Goal: Information Seeking & Learning: Learn about a topic

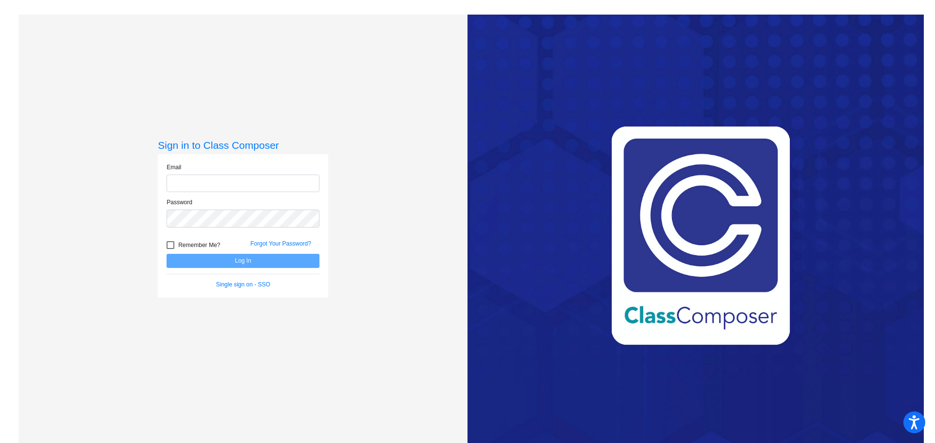
type input "[EMAIL_ADDRESS][DOMAIN_NAME]"
click at [251, 262] on button "Log In" at bounding box center [242, 261] width 153 height 14
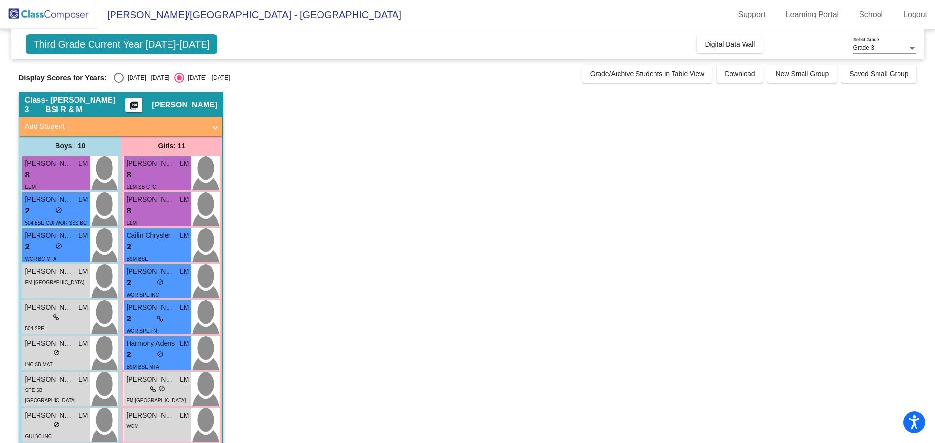
scroll to position [124, 0]
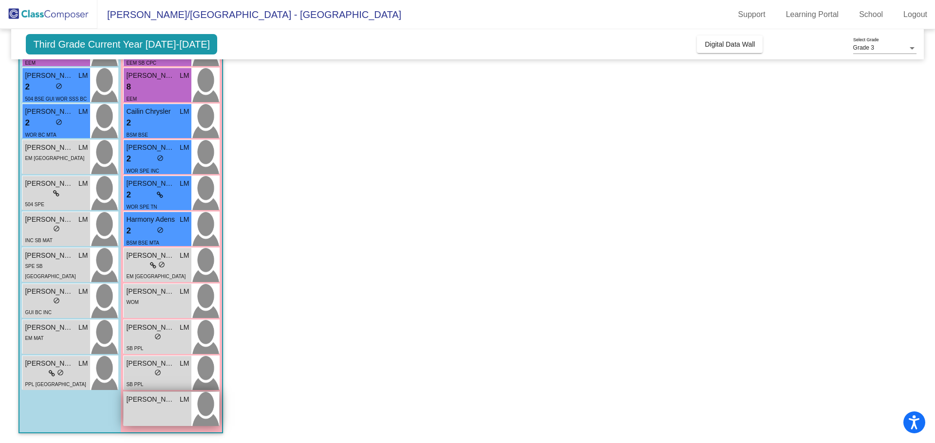
click at [172, 406] on div "[PERSON_NAME] lock do_not_disturb_alt" at bounding box center [158, 409] width 68 height 34
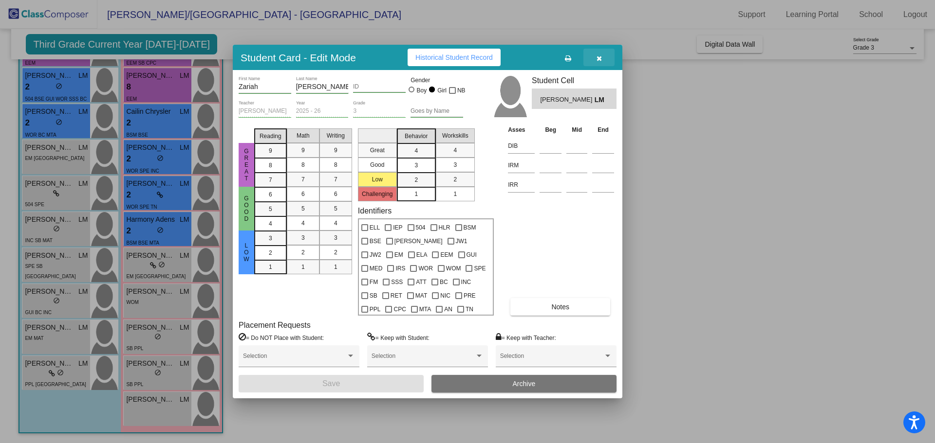
click at [597, 56] on icon "button" at bounding box center [598, 58] width 5 height 7
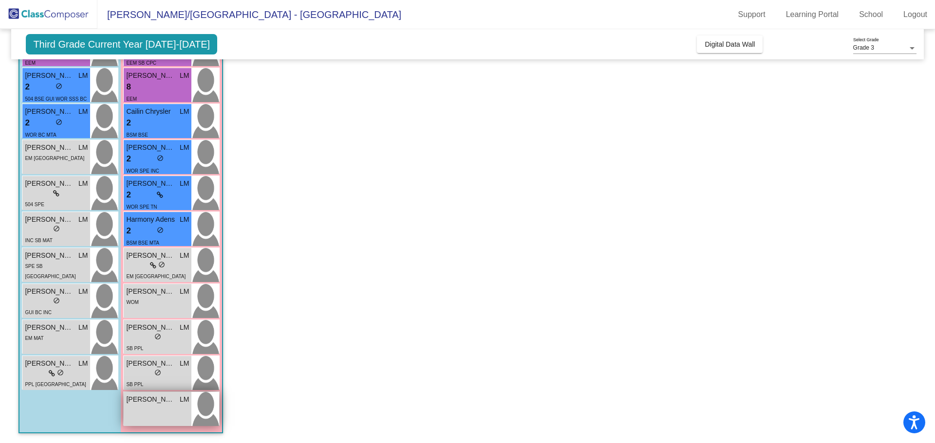
click at [172, 403] on span "[PERSON_NAME]" at bounding box center [150, 400] width 49 height 10
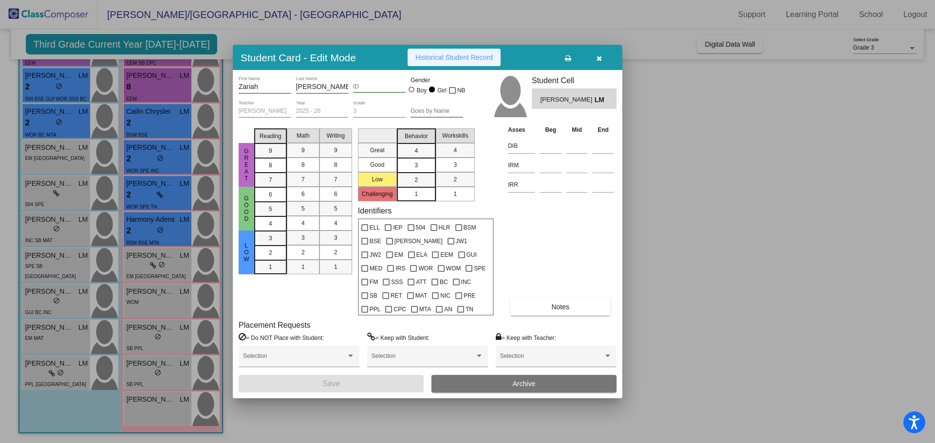
click at [470, 53] on button "Historical Student Record" at bounding box center [453, 58] width 93 height 18
click at [598, 56] on icon "button" at bounding box center [598, 58] width 5 height 7
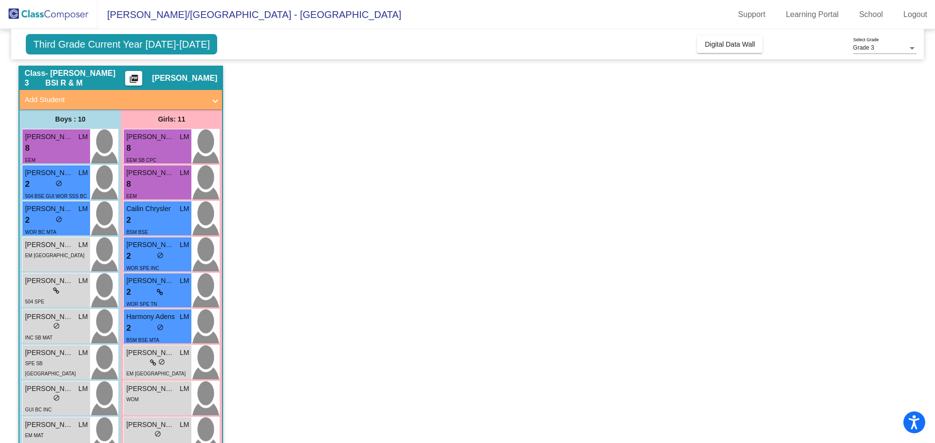
scroll to position [0, 0]
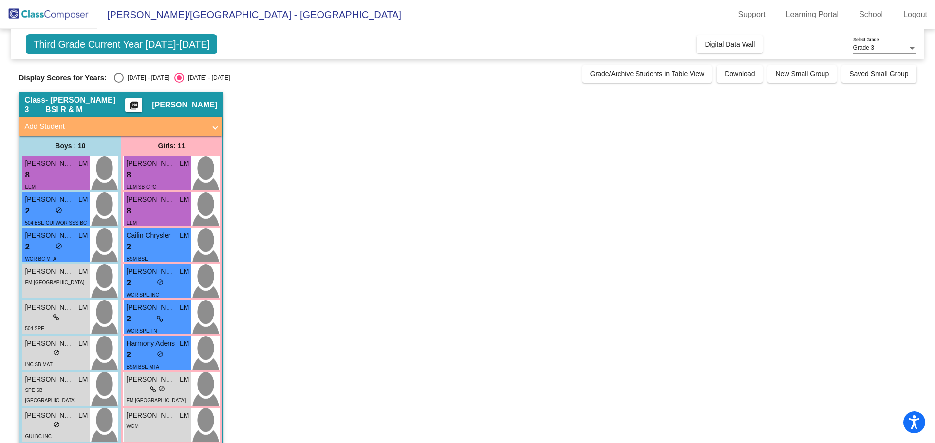
click at [122, 73] on div "Select an option" at bounding box center [119, 78] width 10 height 10
click at [119, 83] on input "[DATE] - [DATE]" at bounding box center [118, 83] width 0 height 0
radio input "true"
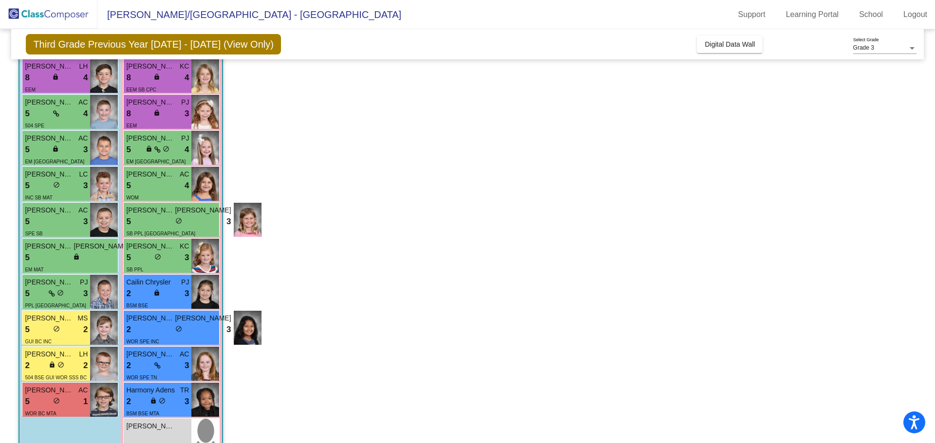
scroll to position [124, 0]
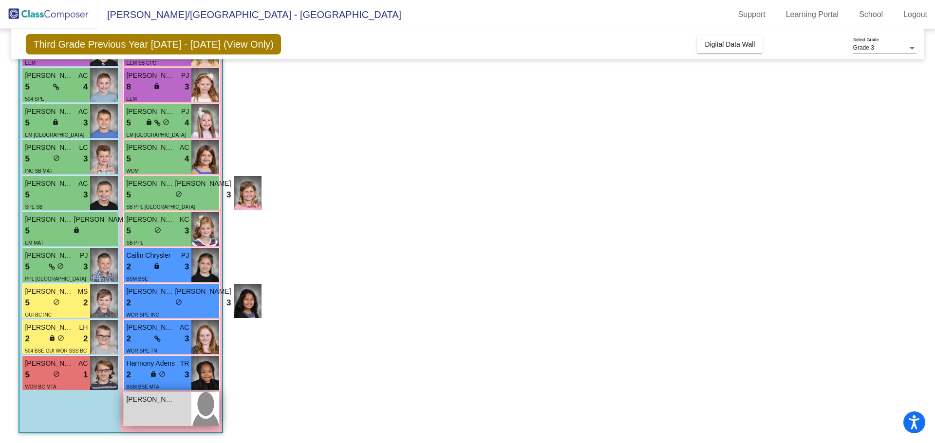
click at [143, 410] on div "[PERSON_NAME] lock do_not_disturb_alt" at bounding box center [158, 409] width 68 height 34
click at [149, 203] on div "SB PPL [GEOGRAPHIC_DATA]" at bounding box center [160, 207] width 69 height 10
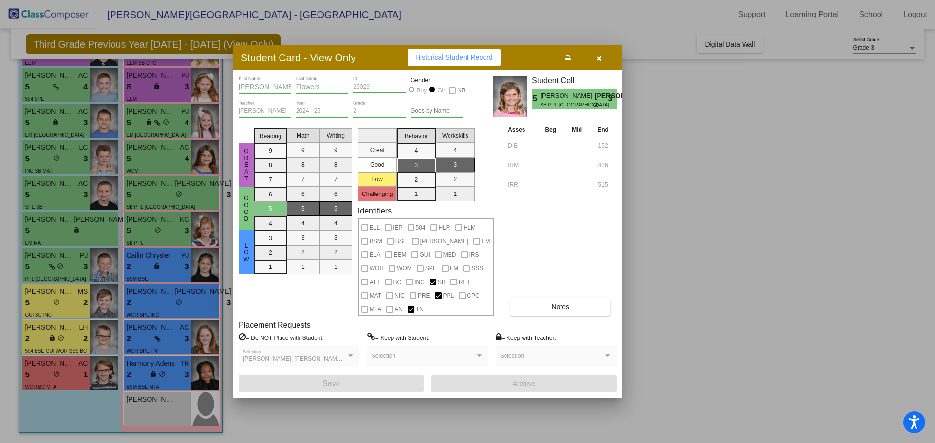
click at [432, 53] on button "Historical Student Record" at bounding box center [453, 58] width 93 height 18
click at [599, 54] on span "button" at bounding box center [598, 58] width 5 height 8
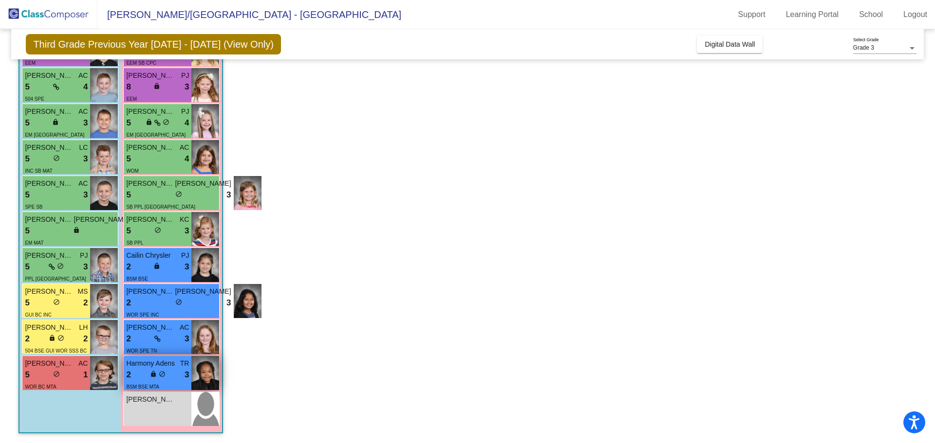
click at [169, 378] on div "2 lock do_not_disturb_alt 3" at bounding box center [157, 375] width 63 height 13
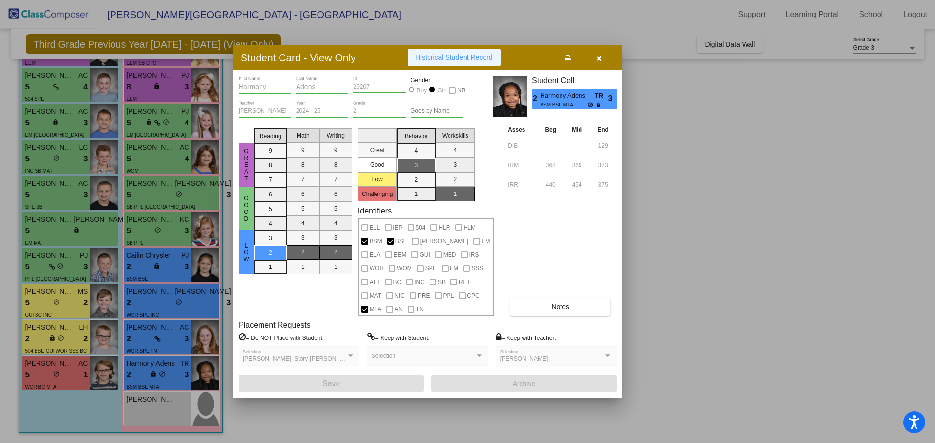
click at [484, 62] on button "Historical Student Record" at bounding box center [453, 58] width 93 height 18
click at [602, 55] on button "button" at bounding box center [598, 58] width 31 height 18
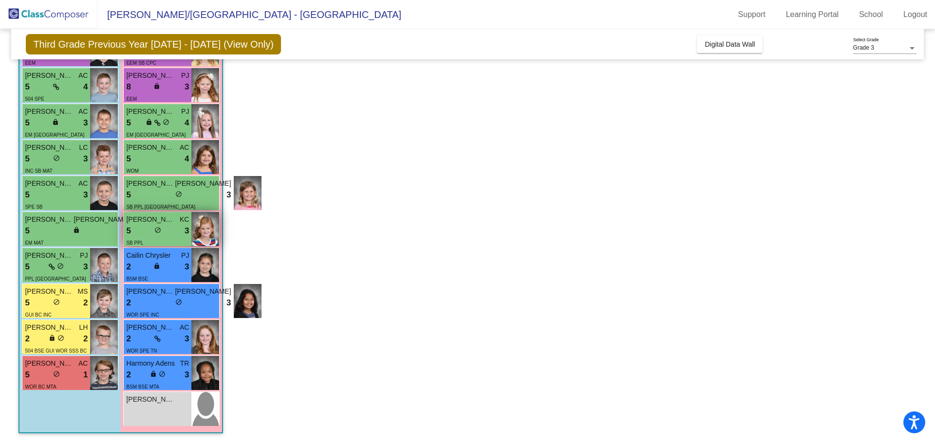
click at [165, 230] on div "5 lock do_not_disturb_alt 3" at bounding box center [157, 231] width 63 height 13
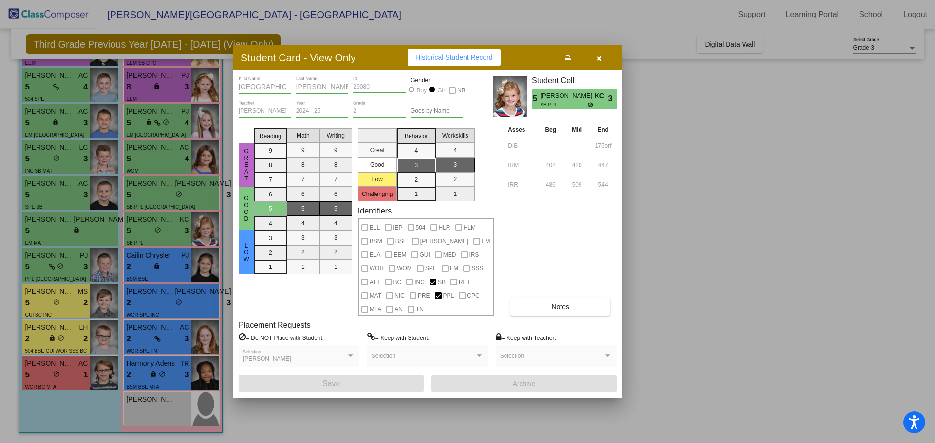
click at [487, 58] on span "Historical Student Record" at bounding box center [453, 58] width 77 height 8
click at [598, 60] on icon "button" at bounding box center [598, 58] width 5 height 7
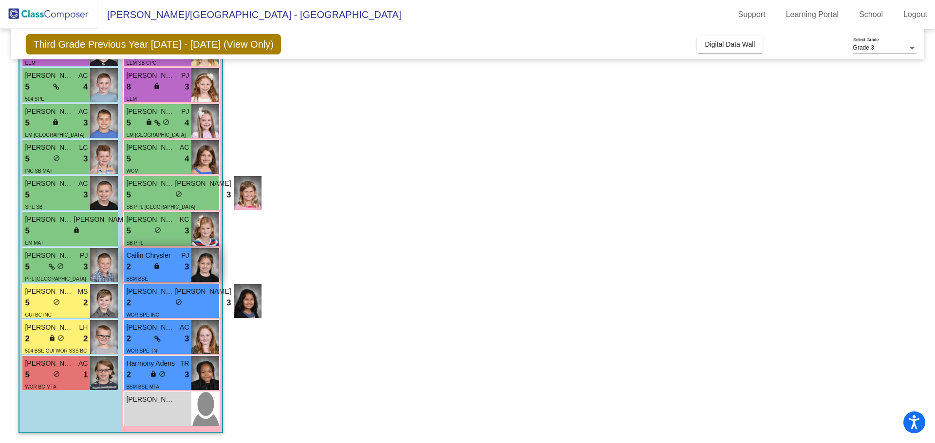
click at [160, 267] on div "lock do_not_disturb_alt" at bounding box center [157, 267] width 9 height 10
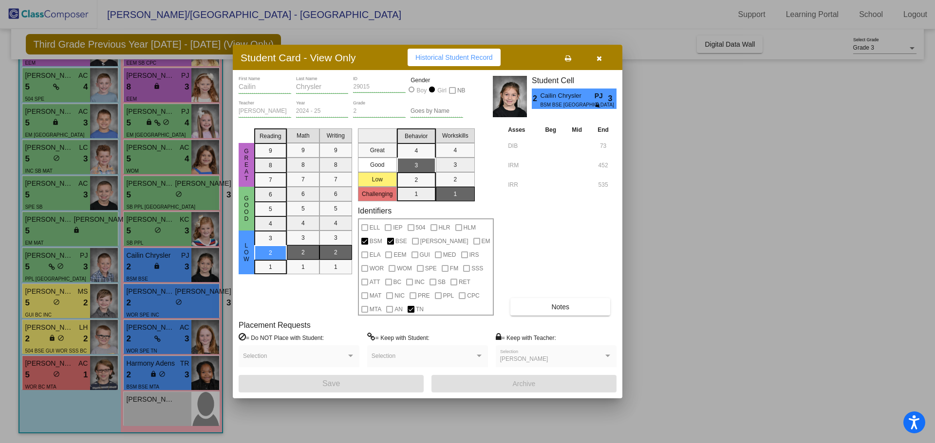
click at [470, 51] on button "Historical Student Record" at bounding box center [453, 58] width 93 height 18
click at [600, 56] on icon "button" at bounding box center [598, 58] width 5 height 7
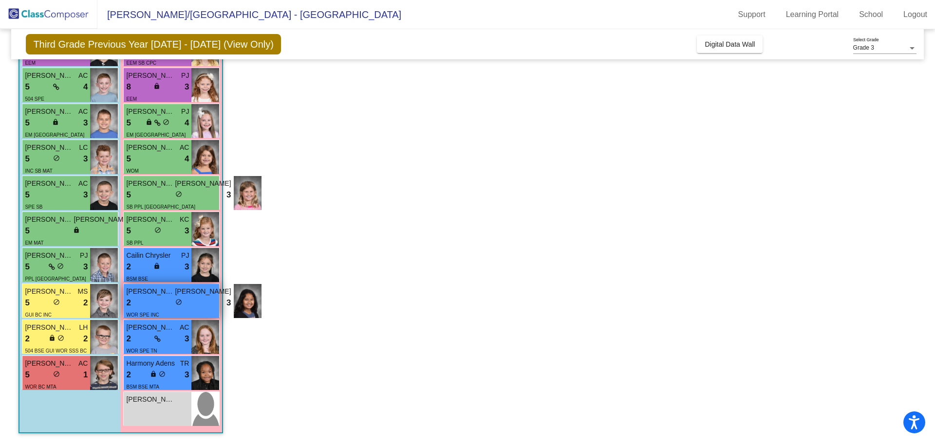
click at [170, 305] on div "2 lock do_not_disturb_alt 3" at bounding box center [178, 303] width 105 height 13
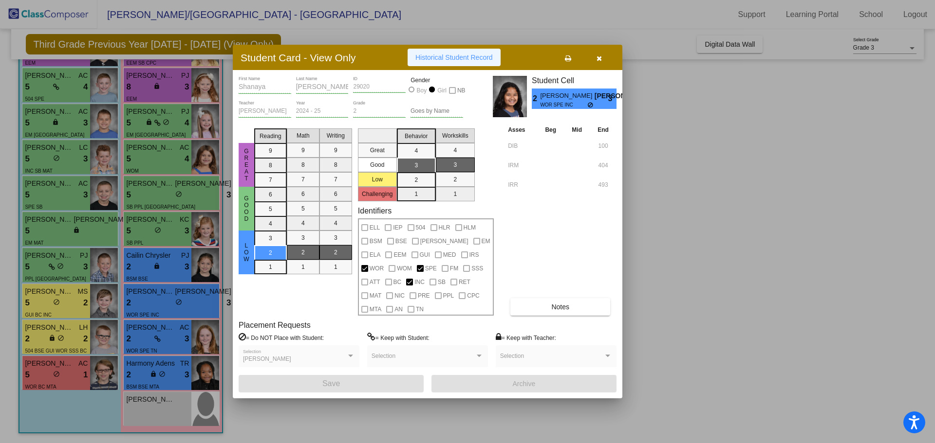
click at [469, 61] on span "Historical Student Record" at bounding box center [453, 58] width 77 height 8
click at [599, 57] on icon "button" at bounding box center [598, 58] width 5 height 7
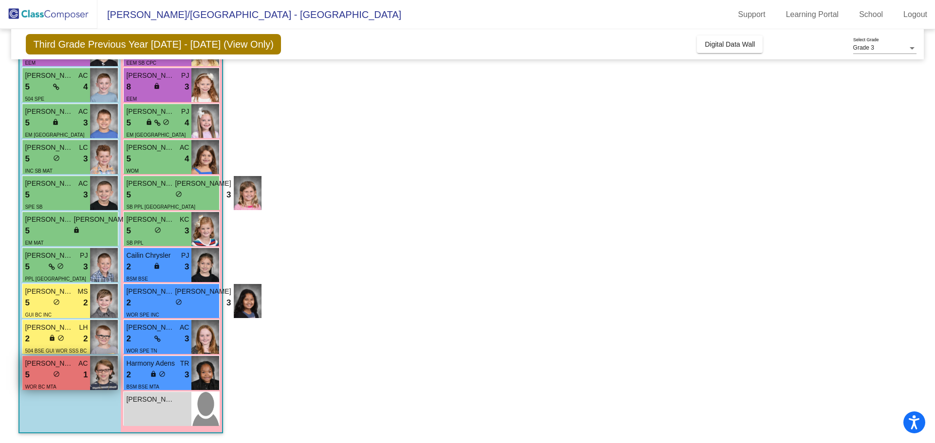
click at [50, 362] on span "[PERSON_NAME]" at bounding box center [49, 364] width 49 height 10
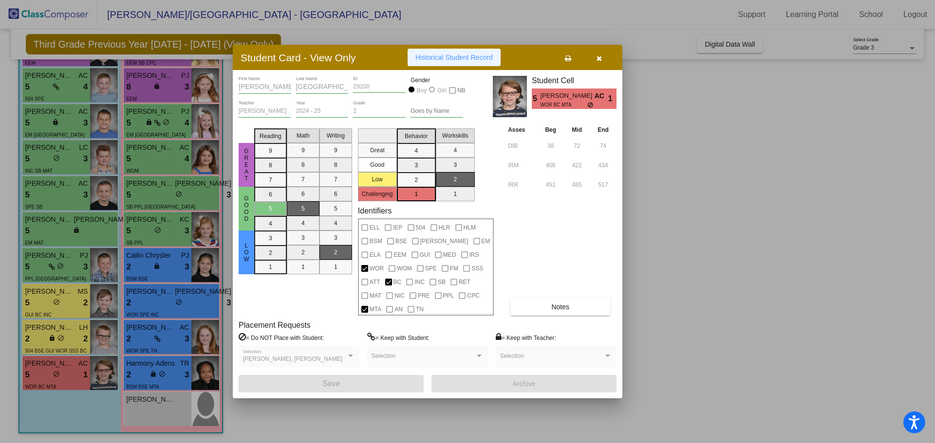
click at [452, 62] on button "Historical Student Record" at bounding box center [453, 58] width 93 height 18
click at [595, 57] on button "button" at bounding box center [598, 58] width 31 height 18
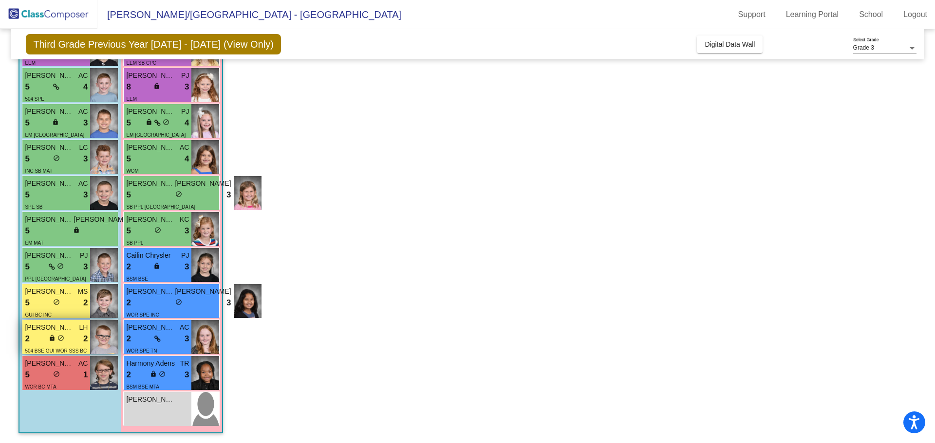
click at [43, 342] on div "2 lock do_not_disturb_alt 2" at bounding box center [56, 339] width 63 height 13
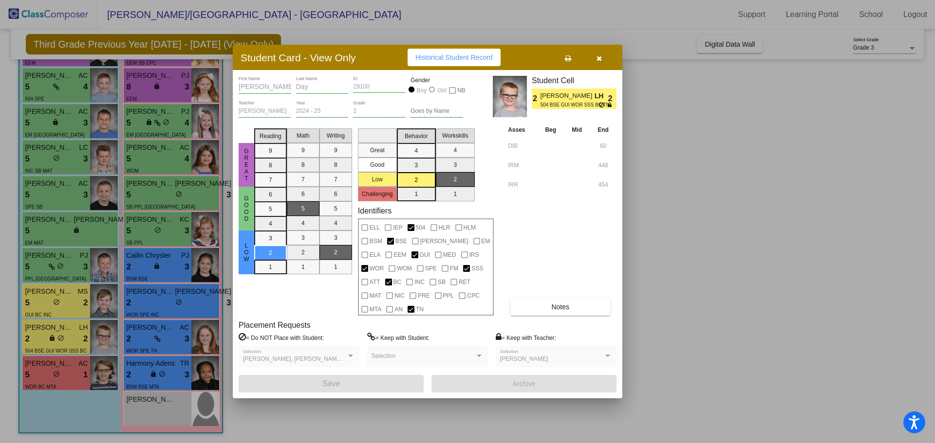
click at [488, 57] on span "Historical Student Record" at bounding box center [453, 58] width 77 height 8
click at [599, 55] on icon "button" at bounding box center [598, 58] width 5 height 7
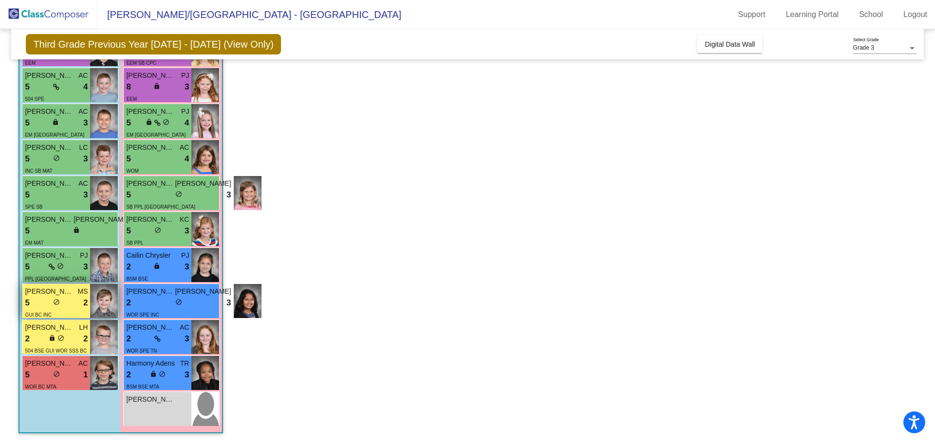
click at [54, 295] on span "[PERSON_NAME]" at bounding box center [49, 292] width 49 height 10
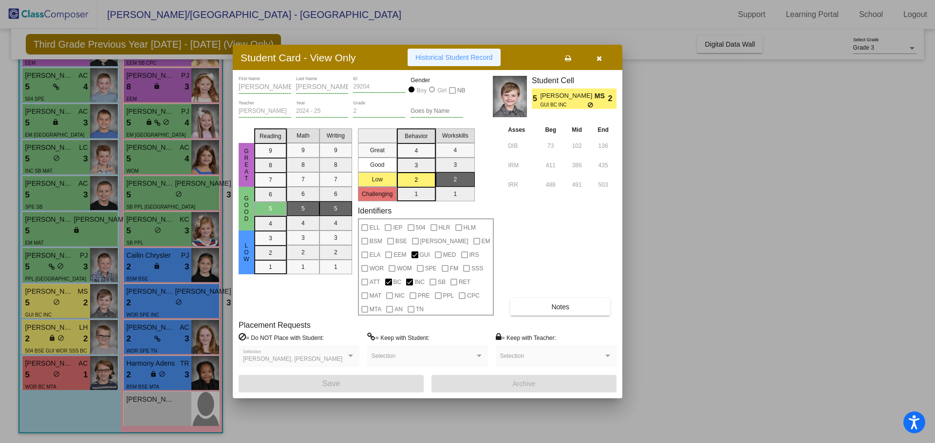
click at [440, 55] on span "Historical Student Record" at bounding box center [453, 58] width 77 height 8
click at [601, 55] on icon "button" at bounding box center [598, 58] width 5 height 7
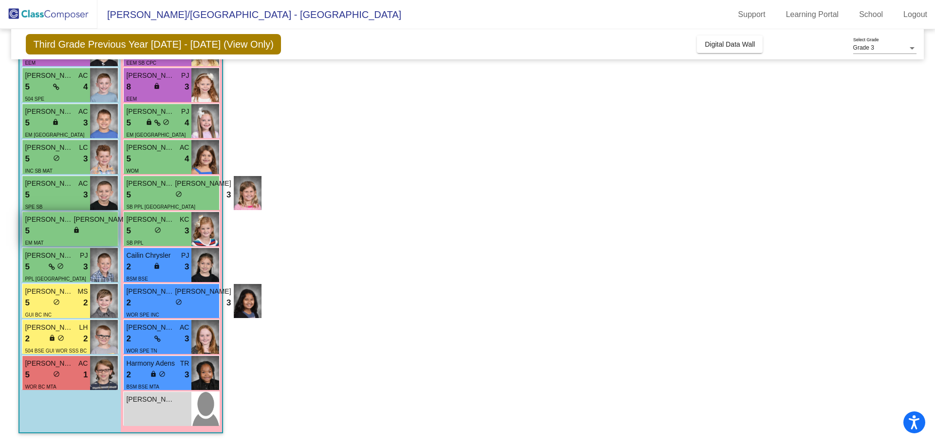
click at [73, 228] on span "lock" at bounding box center [76, 230] width 7 height 7
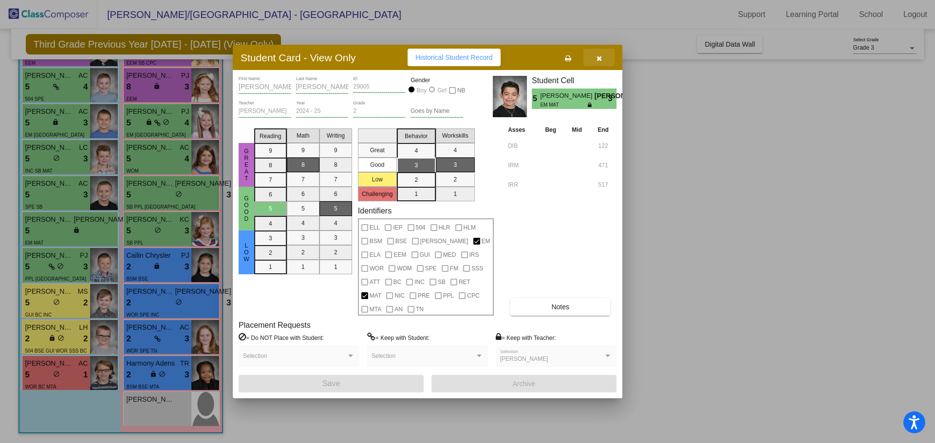
click at [597, 58] on icon "button" at bounding box center [598, 58] width 5 height 7
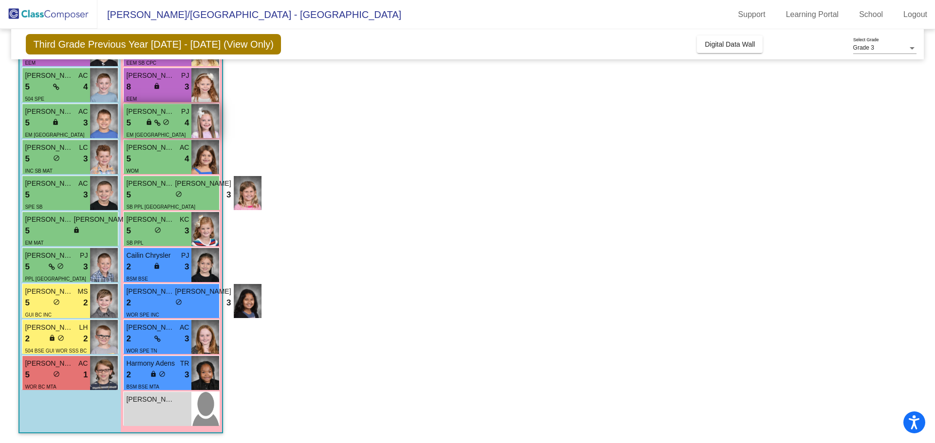
click at [163, 123] on span "do_not_disturb_alt" at bounding box center [166, 122] width 7 height 7
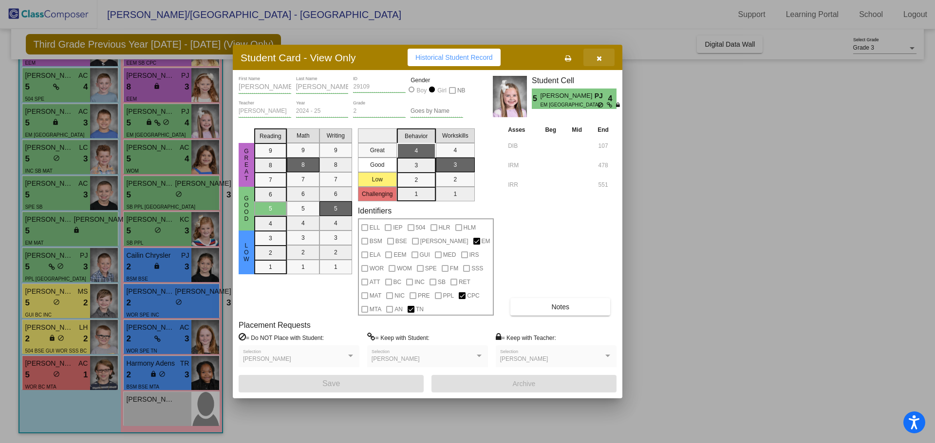
click at [597, 58] on icon "button" at bounding box center [598, 58] width 5 height 7
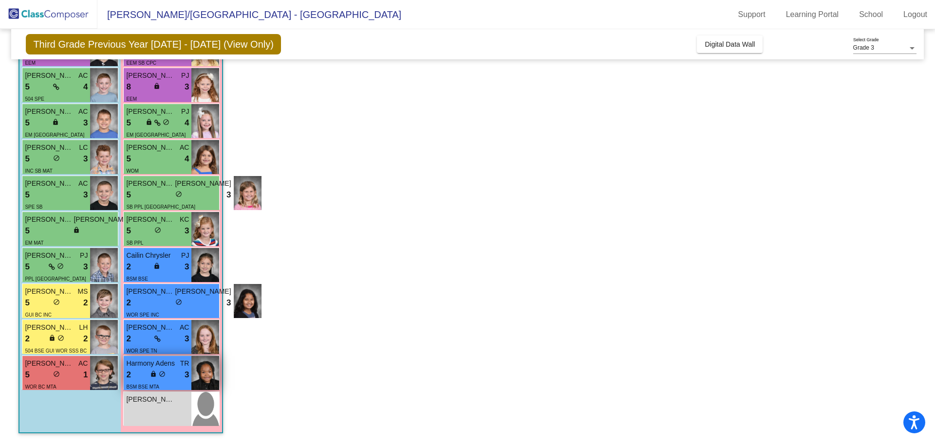
click at [146, 375] on div "2 lock do_not_disturb_alt 3" at bounding box center [157, 375] width 63 height 13
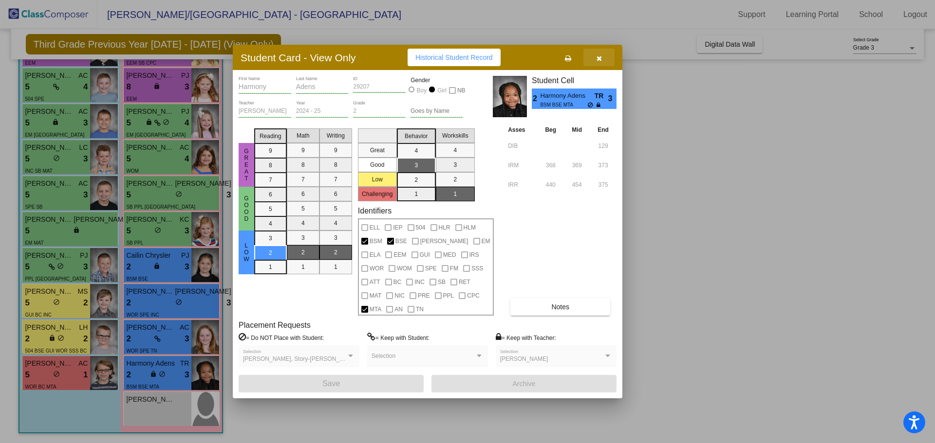
click at [602, 56] on button "button" at bounding box center [598, 58] width 31 height 18
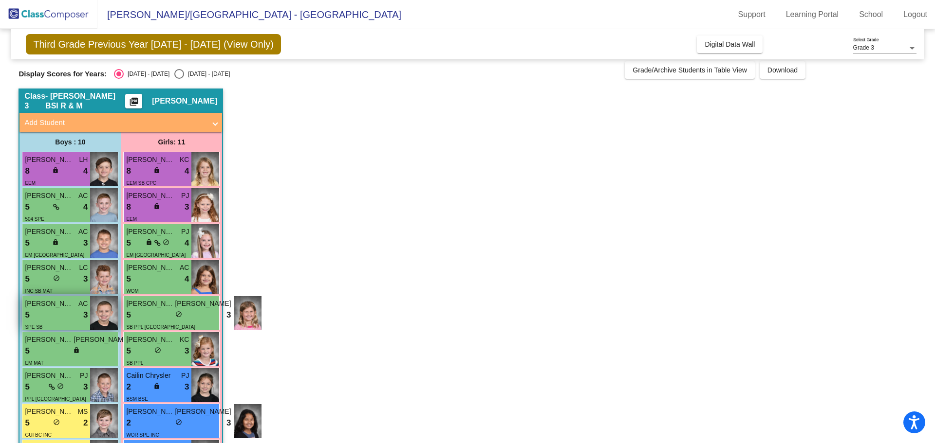
scroll to position [0, 0]
